Goal: Transaction & Acquisition: Purchase product/service

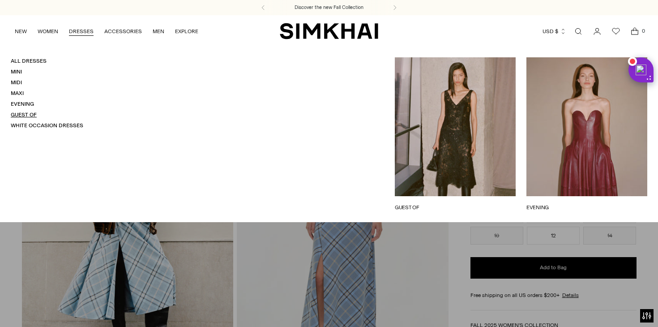
click at [33, 112] on link "Guest Of" at bounding box center [24, 114] width 26 height 6
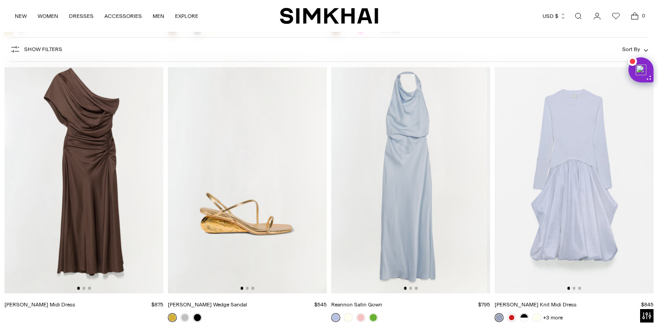
scroll to position [4915, 0]
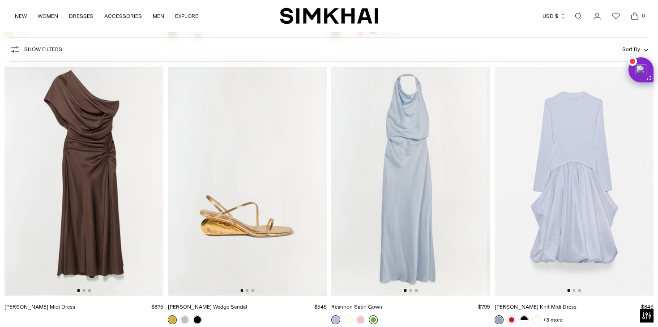
click at [373, 316] on link at bounding box center [373, 319] width 9 height 9
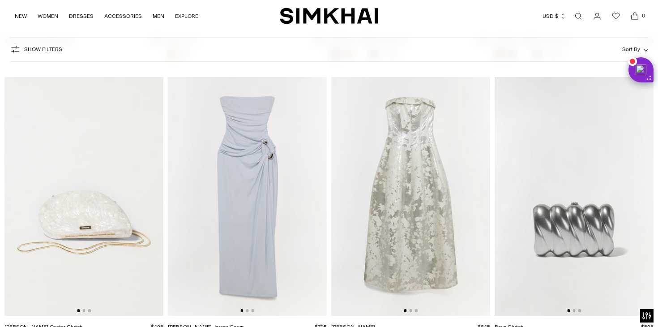
scroll to position [6030, 0]
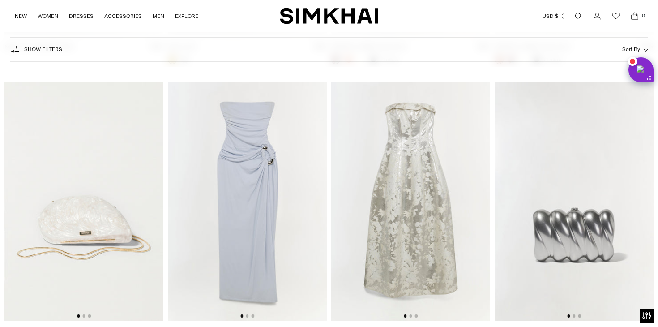
click at [256, 226] on img at bounding box center [247, 201] width 159 height 238
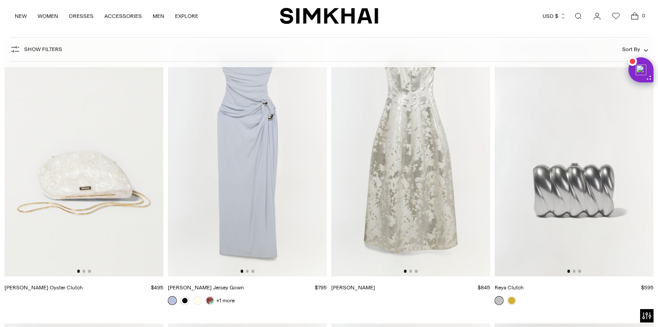
scroll to position [6079, 0]
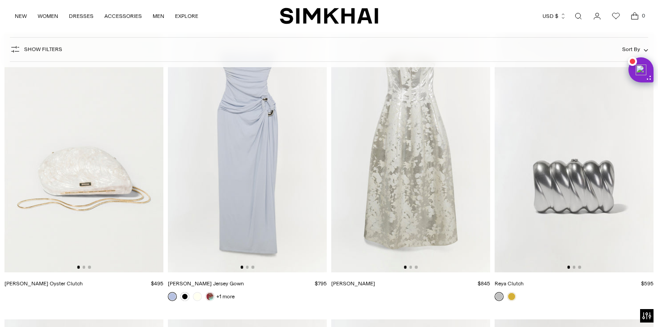
click at [426, 222] on img at bounding box center [410, 153] width 159 height 238
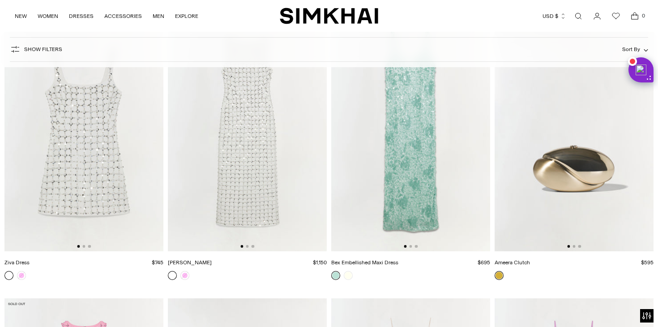
scroll to position [6386, 0]
click at [184, 275] on link at bounding box center [184, 273] width 9 height 9
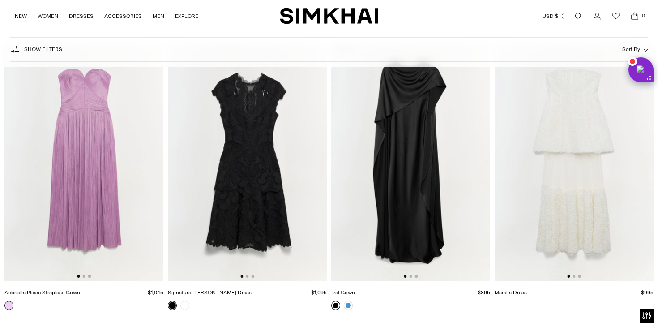
scroll to position [6922, 0]
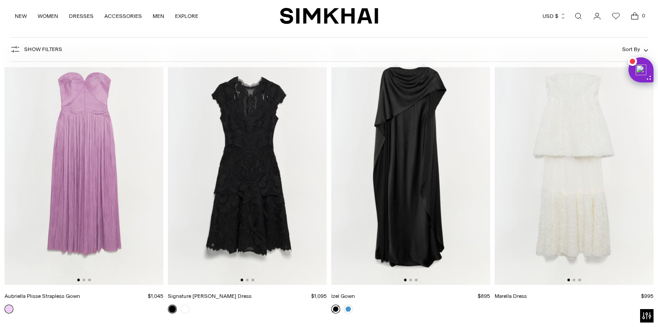
click at [104, 161] on img at bounding box center [83, 166] width 159 height 238
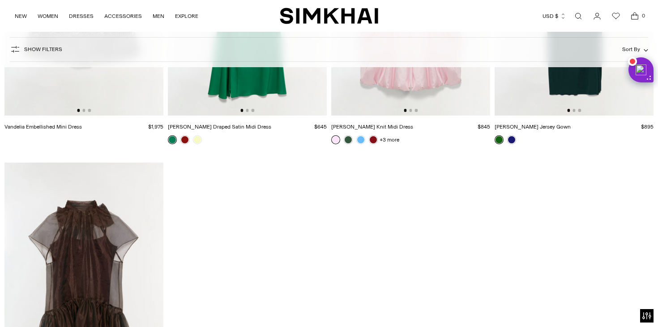
scroll to position [7961, 0]
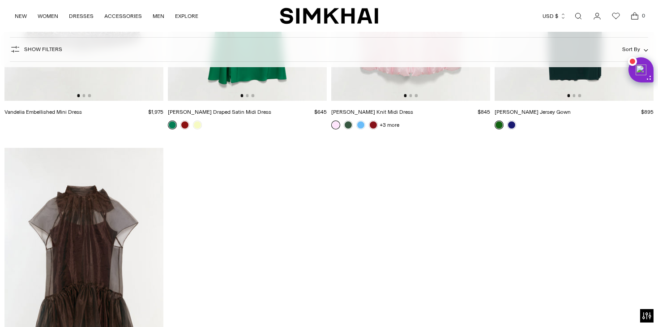
click at [499, 123] on link at bounding box center [498, 124] width 9 height 9
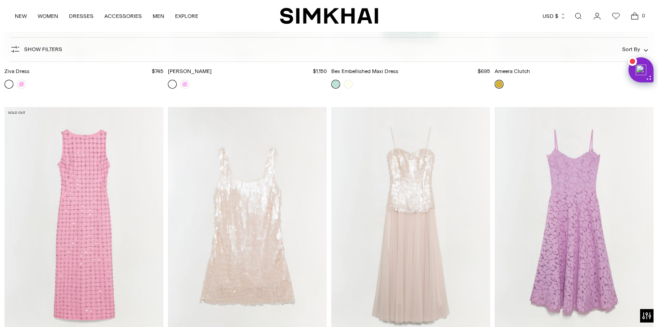
scroll to position [6575, 0]
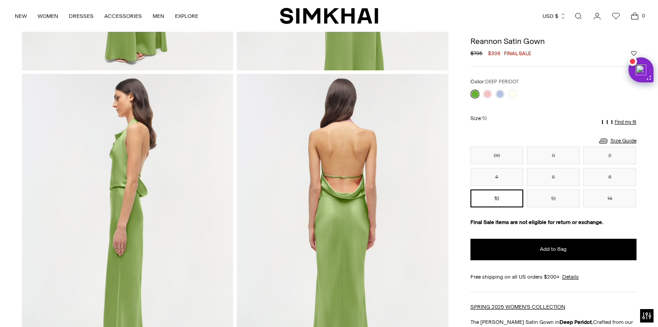
scroll to position [311, 0]
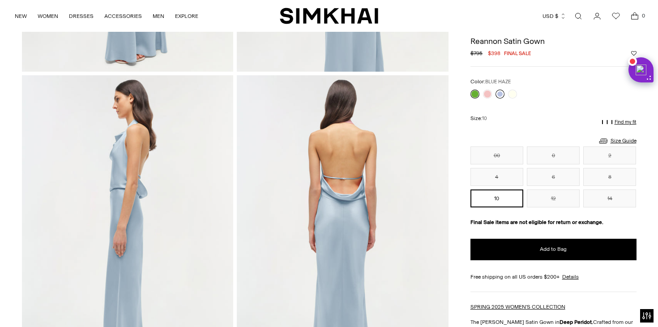
click at [498, 93] on link at bounding box center [499, 93] width 9 height 9
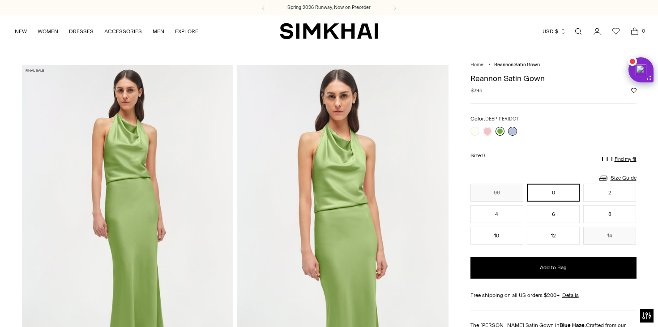
click at [500, 127] on link at bounding box center [499, 131] width 9 height 9
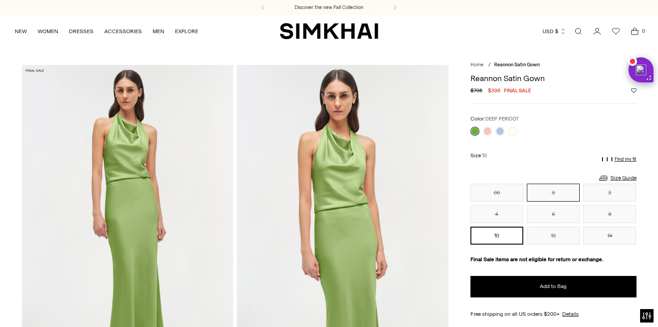
click at [543, 195] on button "0" at bounding box center [552, 192] width 53 height 18
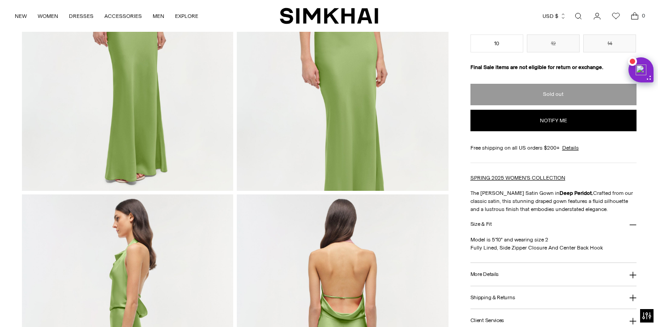
scroll to position [187, 0]
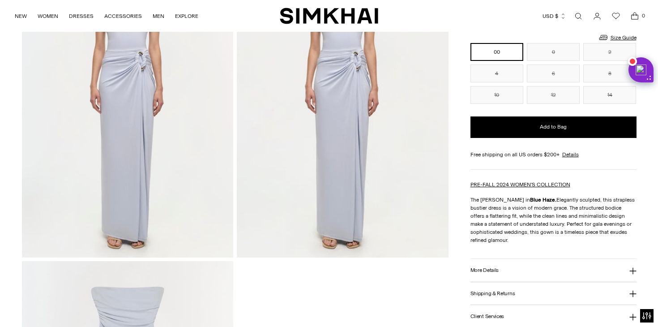
scroll to position [789, 0]
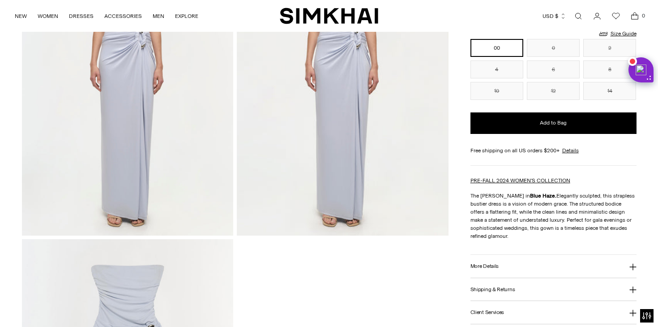
click at [635, 267] on icon at bounding box center [632, 266] width 7 height 7
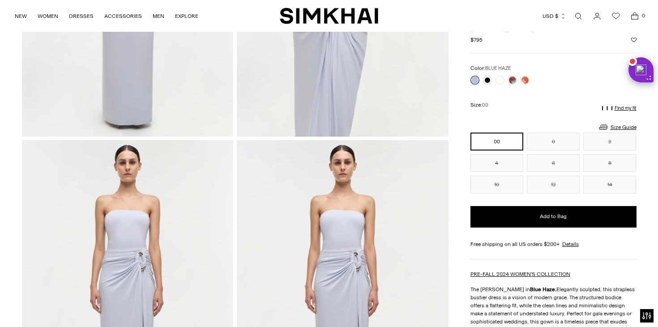
scroll to position [492, 0]
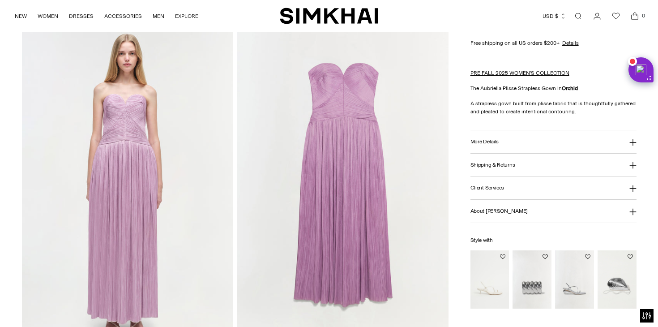
scroll to position [679, 0]
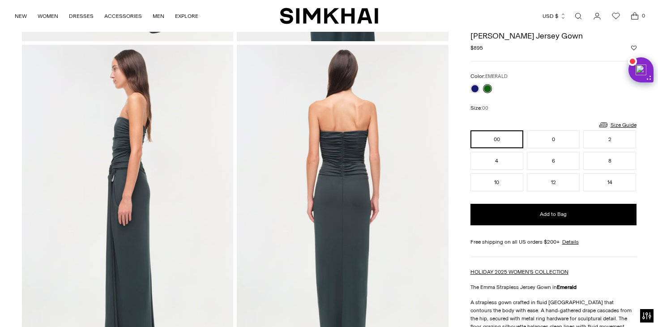
scroll to position [155, 0]
